Goal: Task Accomplishment & Management: Use online tool/utility

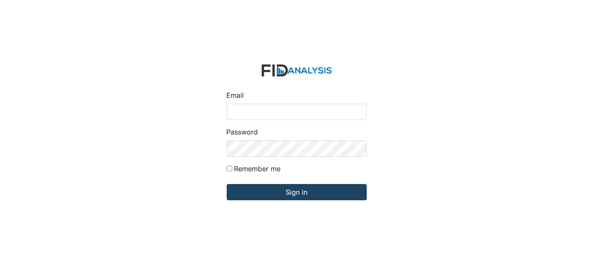
type input "[EMAIL_ADDRESS][DOMAIN_NAME]"
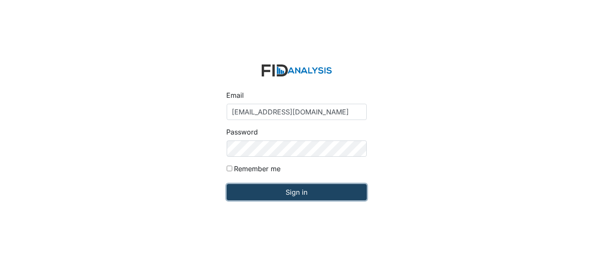
click at [253, 190] on input "Sign in" at bounding box center [297, 192] width 140 height 16
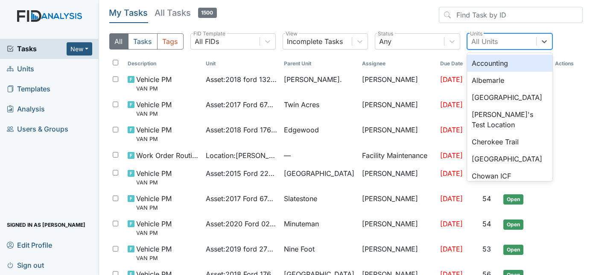
click at [508, 45] on div "All Units" at bounding box center [502, 41] width 69 height 15
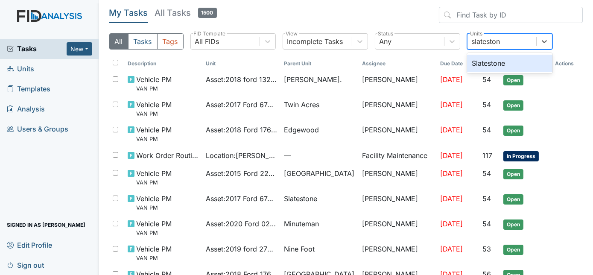
type input "slatestone"
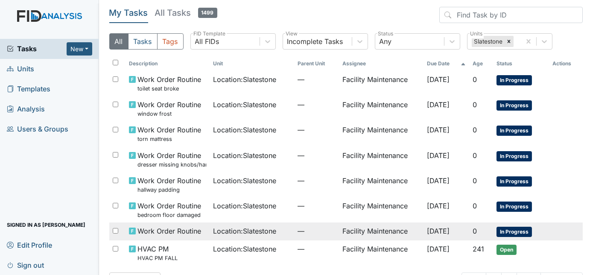
click at [214, 236] on span "Location : Slatestone" at bounding box center [244, 231] width 63 height 10
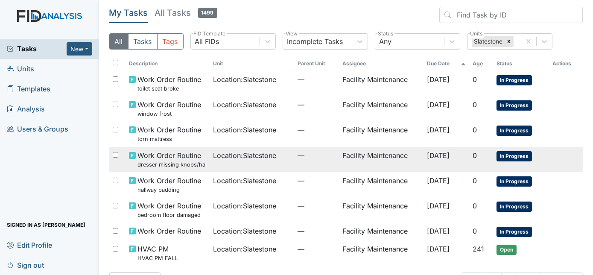
click at [240, 164] on td "Location : Slatestone" at bounding box center [252, 159] width 85 height 25
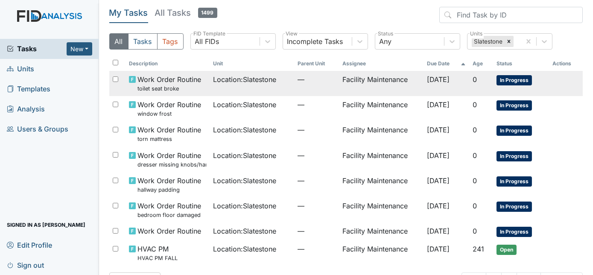
click at [227, 91] on td "Location : Slatestone" at bounding box center [252, 83] width 85 height 25
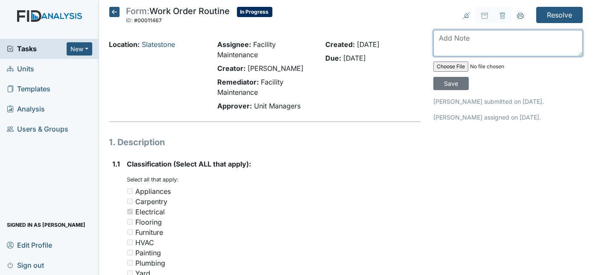
click at [487, 32] on textarea at bounding box center [507, 43] width 149 height 26
type textarea "laundry room light is replaced had to fix ballast"
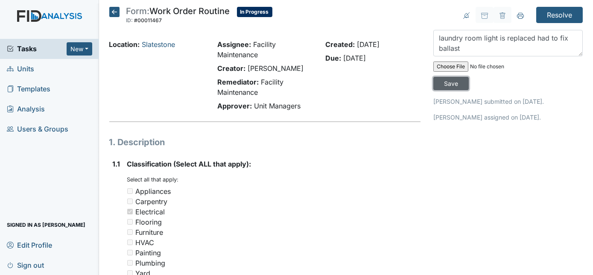
click at [469, 77] on input "Save" at bounding box center [450, 83] width 35 height 13
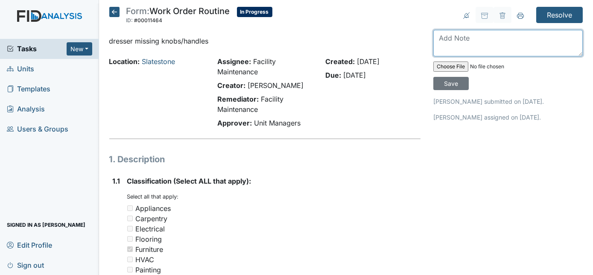
click at [487, 46] on textarea at bounding box center [507, 43] width 149 height 26
type textarea "knobs replaced"
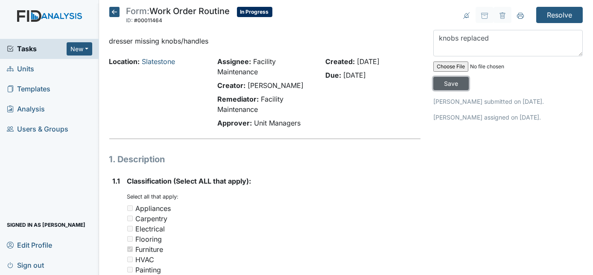
click at [469, 77] on input "Save" at bounding box center [450, 83] width 35 height 13
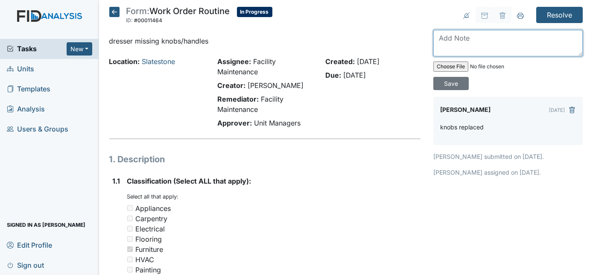
click at [502, 42] on textarea at bounding box center [507, 43] width 149 height 26
type textarea "will order dresser"
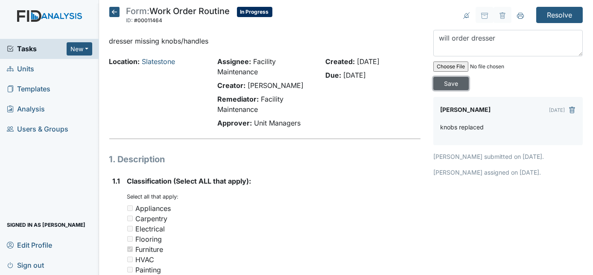
click at [469, 77] on input "Save" at bounding box center [450, 83] width 35 height 13
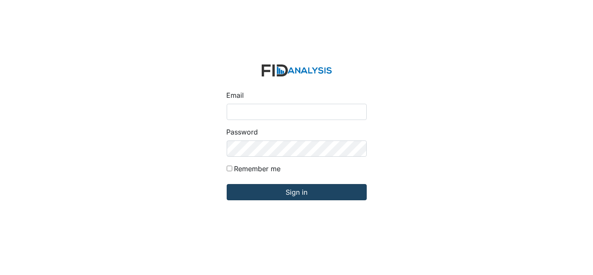
type input "[EMAIL_ADDRESS][DOMAIN_NAME]"
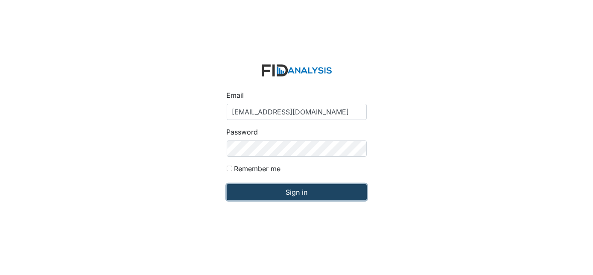
click at [258, 191] on input "Sign in" at bounding box center [297, 192] width 140 height 16
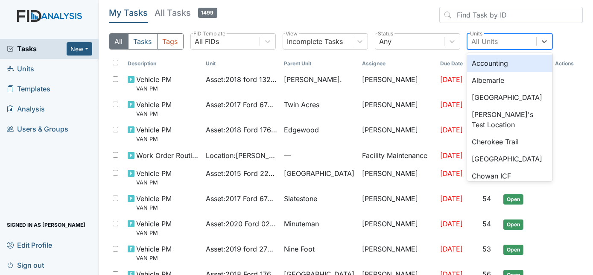
click at [479, 44] on div "All Units" at bounding box center [485, 41] width 26 height 10
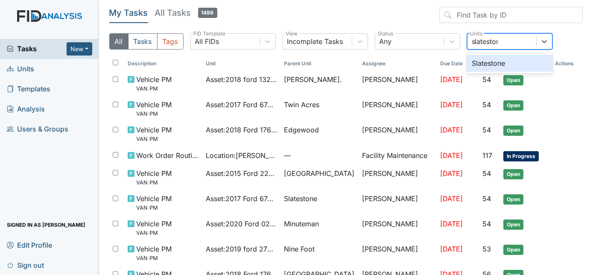
type input "slatestone"
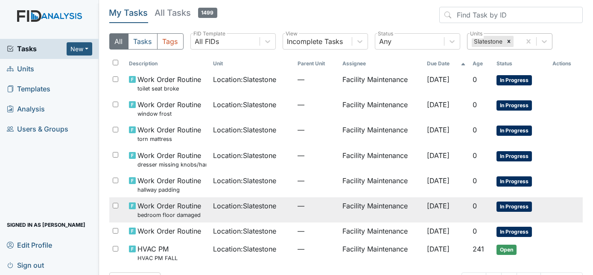
click at [219, 214] on td "Location : Slatestone" at bounding box center [252, 209] width 85 height 25
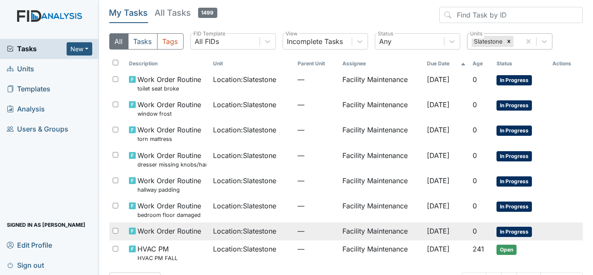
click at [240, 234] on span "Location : Slatestone" at bounding box center [244, 231] width 63 height 10
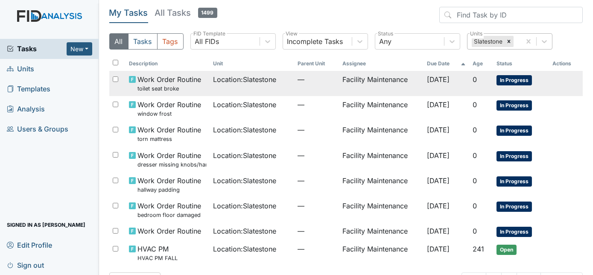
click at [210, 87] on td "Location : Slatestone" at bounding box center [252, 83] width 85 height 25
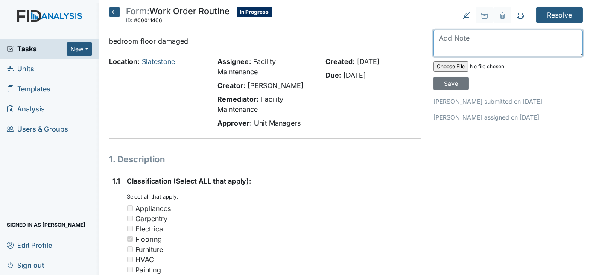
click at [442, 39] on textarea at bounding box center [507, 43] width 149 height 26
type textarea "will need to bring back flooring planks"
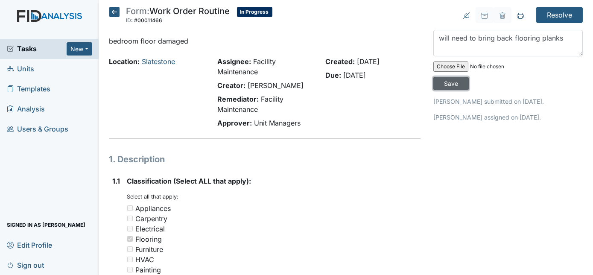
click at [469, 77] on input "Save" at bounding box center [450, 83] width 35 height 13
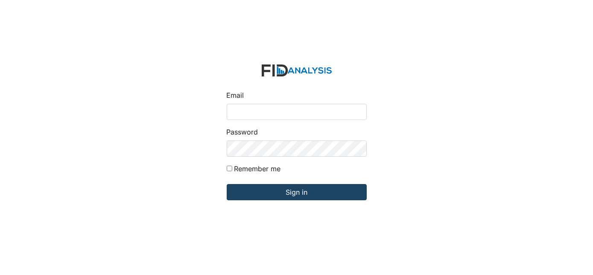
type input "[EMAIL_ADDRESS][DOMAIN_NAME]"
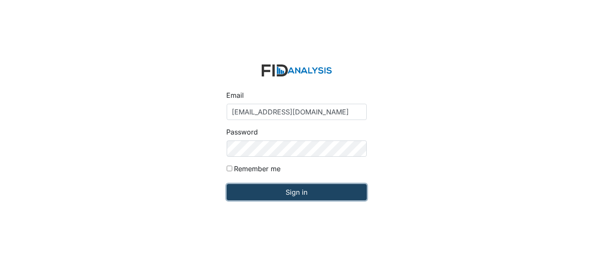
click at [297, 196] on input "Sign in" at bounding box center [297, 192] width 140 height 16
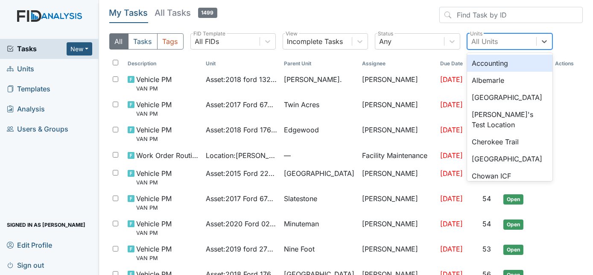
click at [496, 44] on div "All Units" at bounding box center [485, 41] width 26 height 10
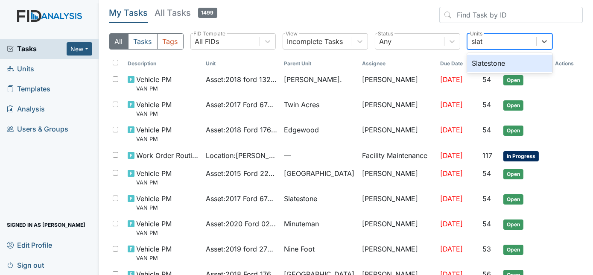
type input "slate"
